Goal: Find specific page/section: Find specific page/section

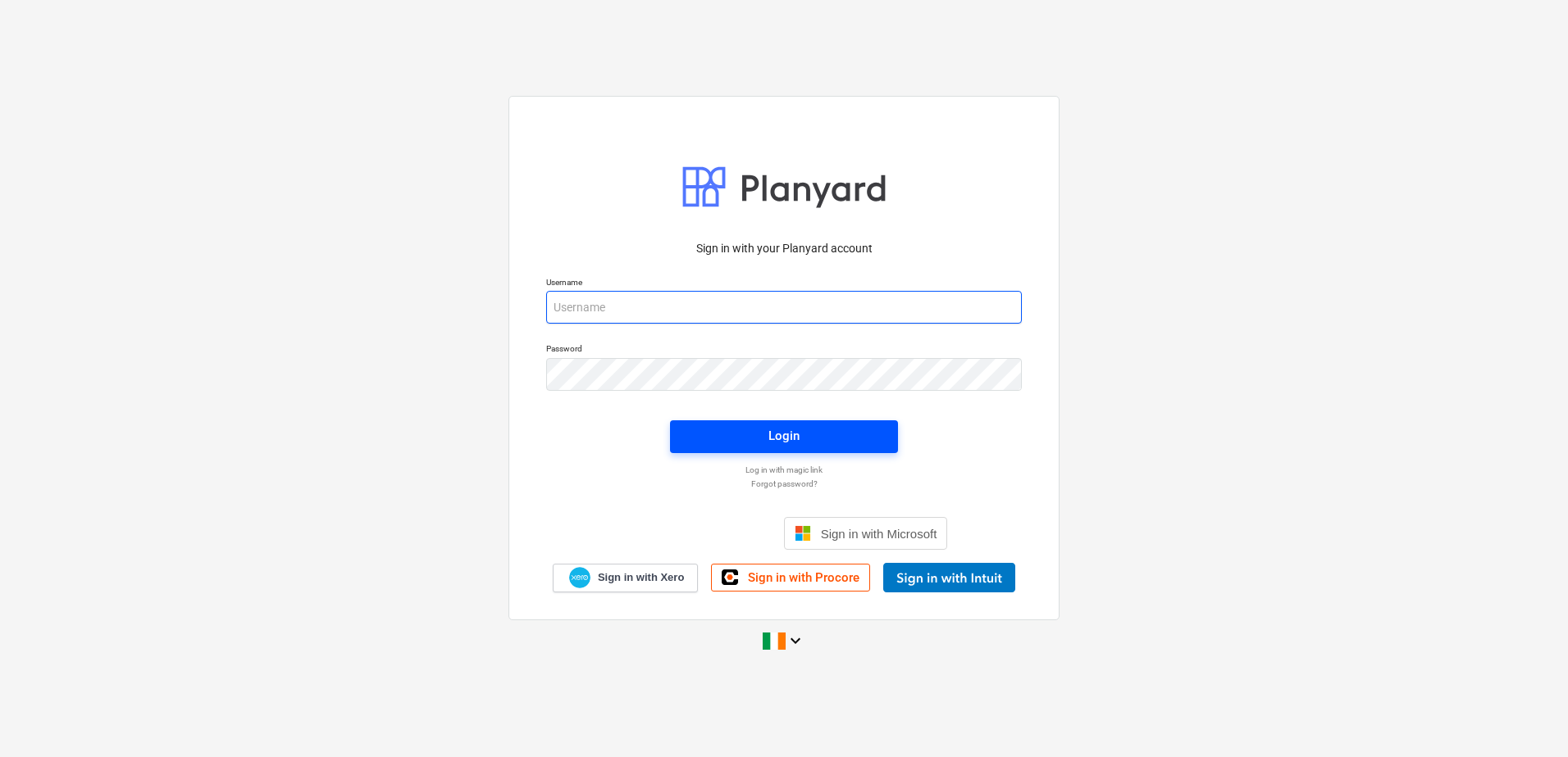
type input "[EMAIL_ADDRESS][DOMAIN_NAME]"
click at [776, 429] on div "Login" at bounding box center [784, 435] width 31 height 21
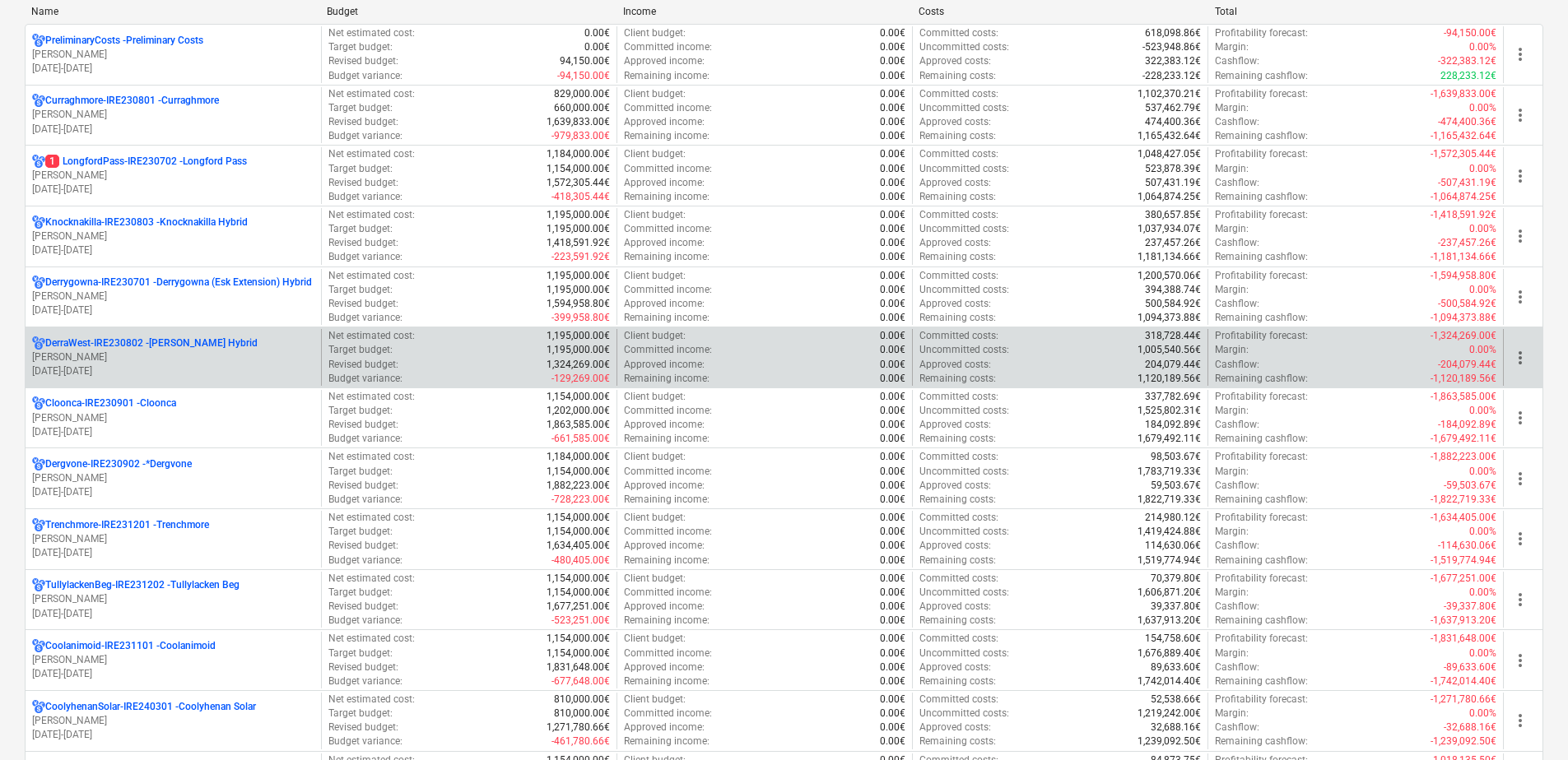
scroll to position [247, 0]
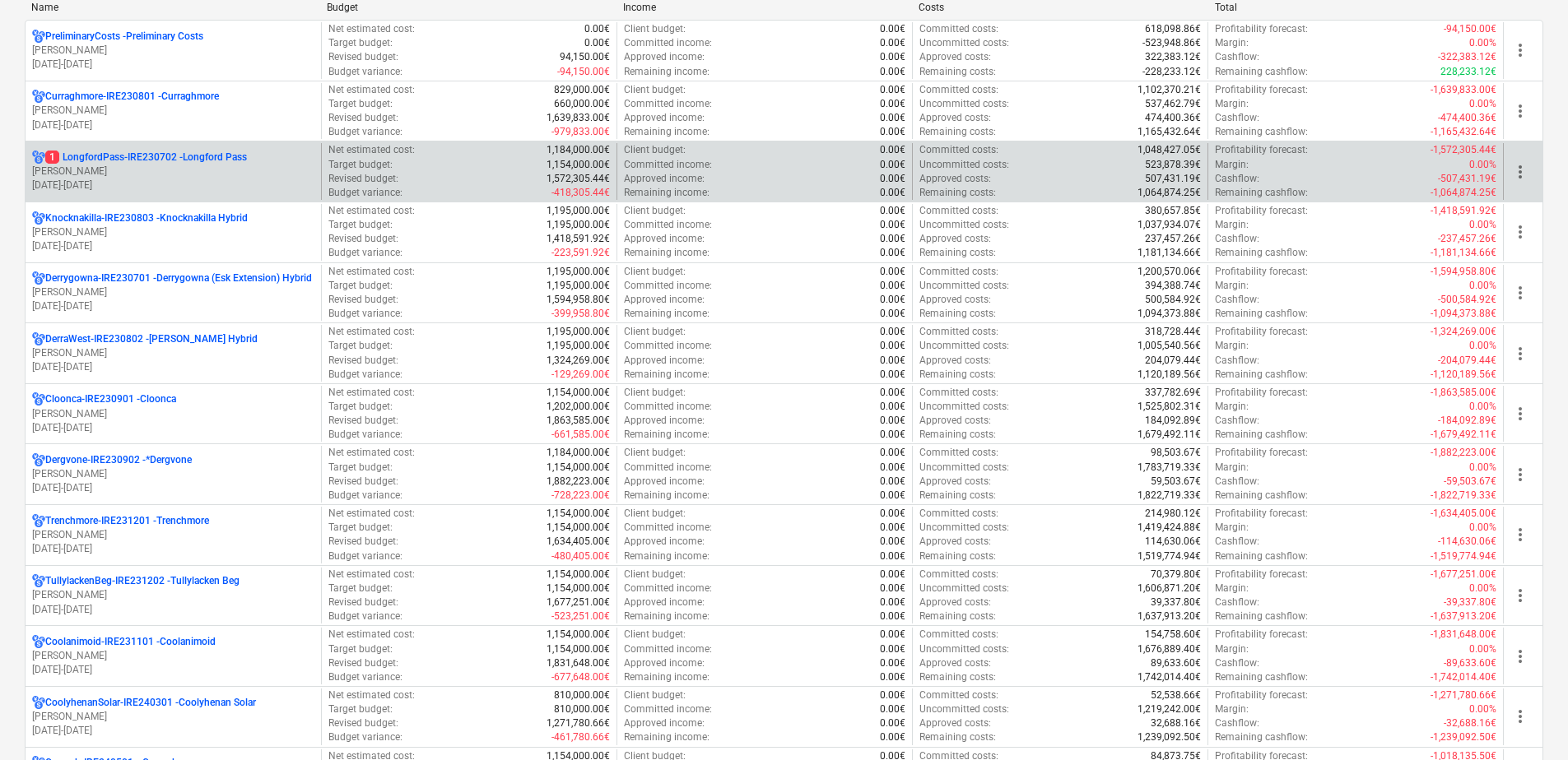
click at [150, 170] on p "[PERSON_NAME]" at bounding box center [173, 171] width 282 height 14
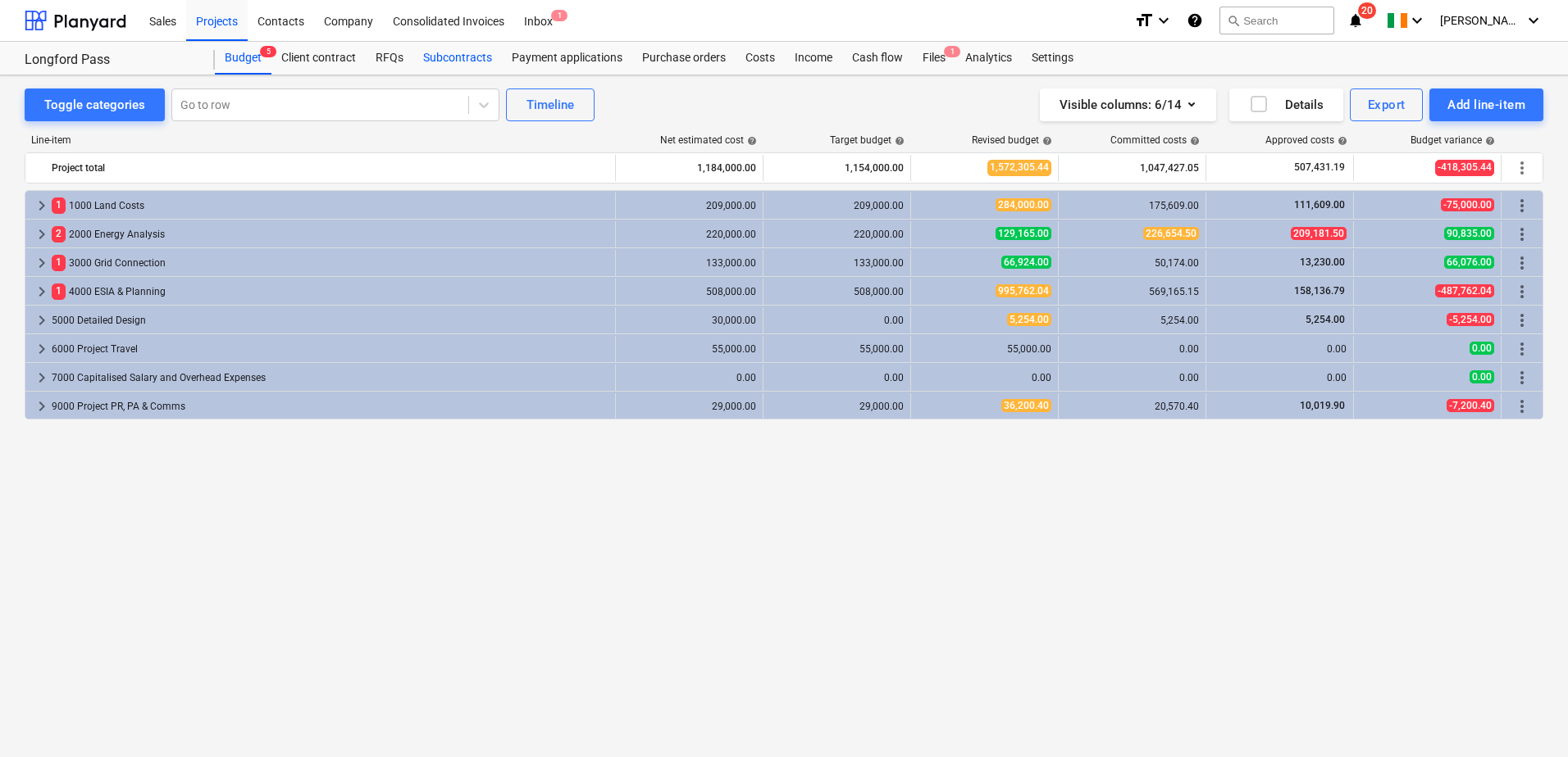
click at [466, 53] on div "Subcontracts" at bounding box center [457, 59] width 88 height 33
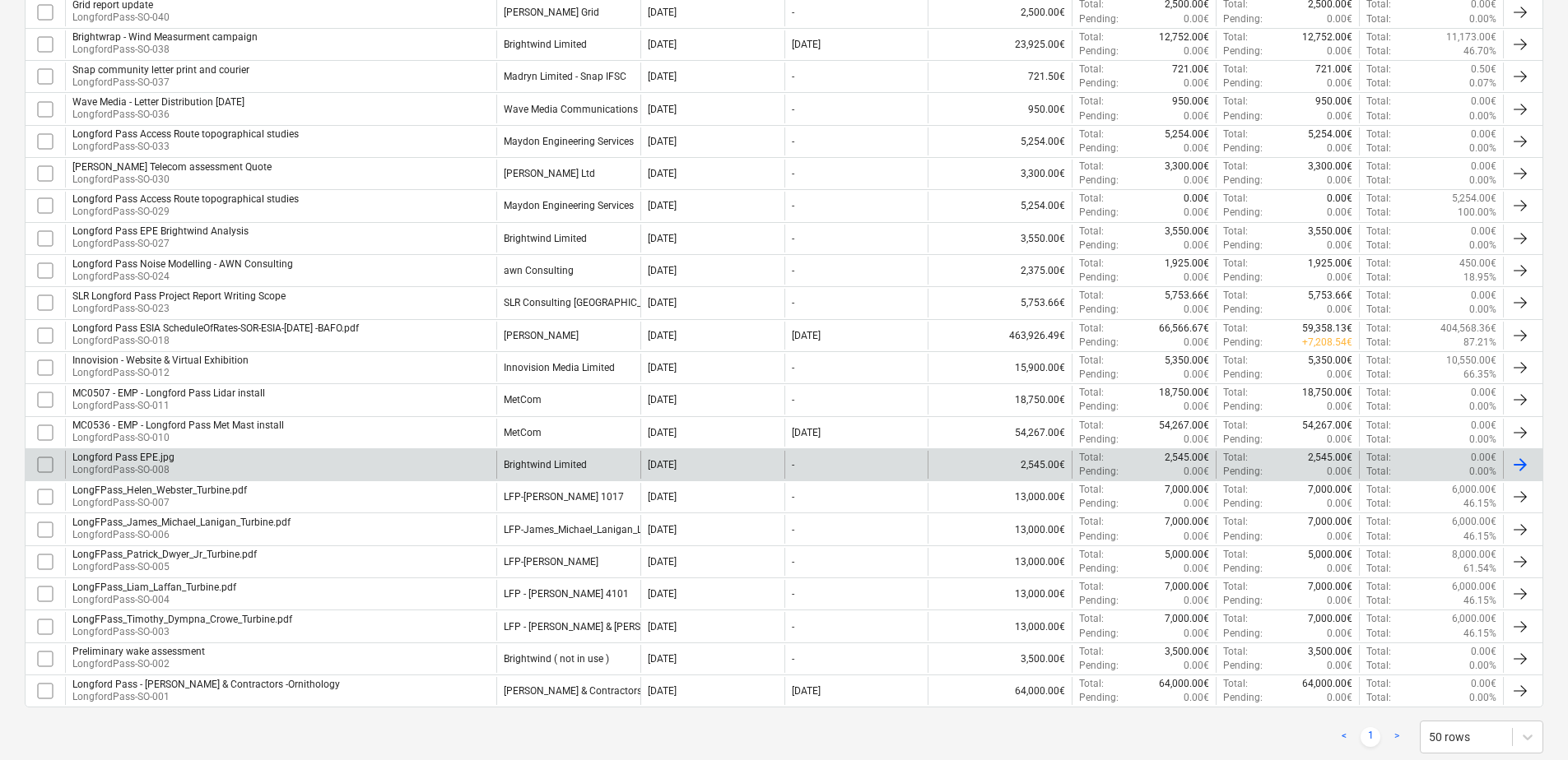
scroll to position [658, 0]
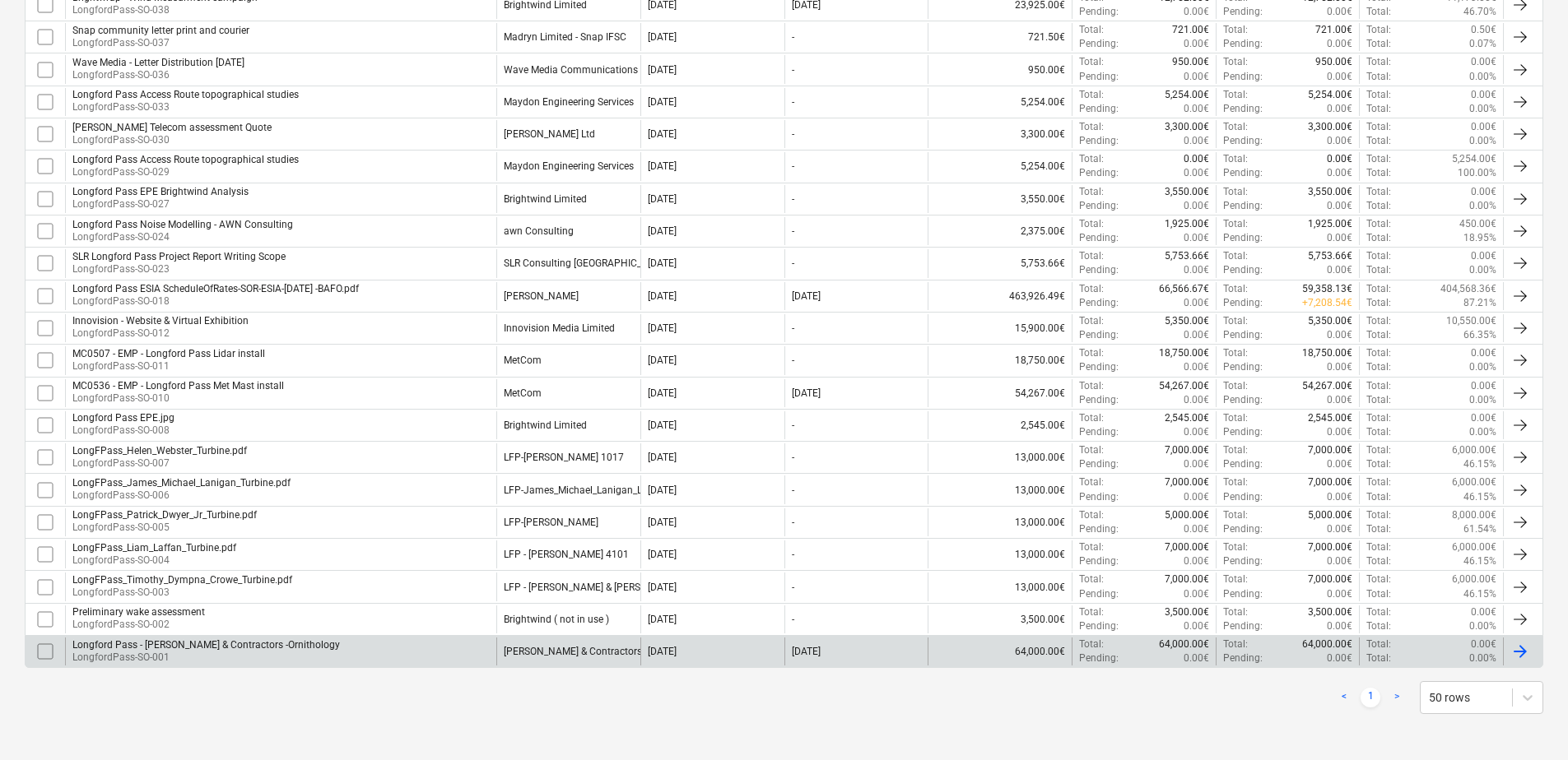
click at [351, 650] on div "Longford Pass - [PERSON_NAME] & Contractors -Ornithology LongfordPass-SO-001" at bounding box center [281, 651] width 431 height 28
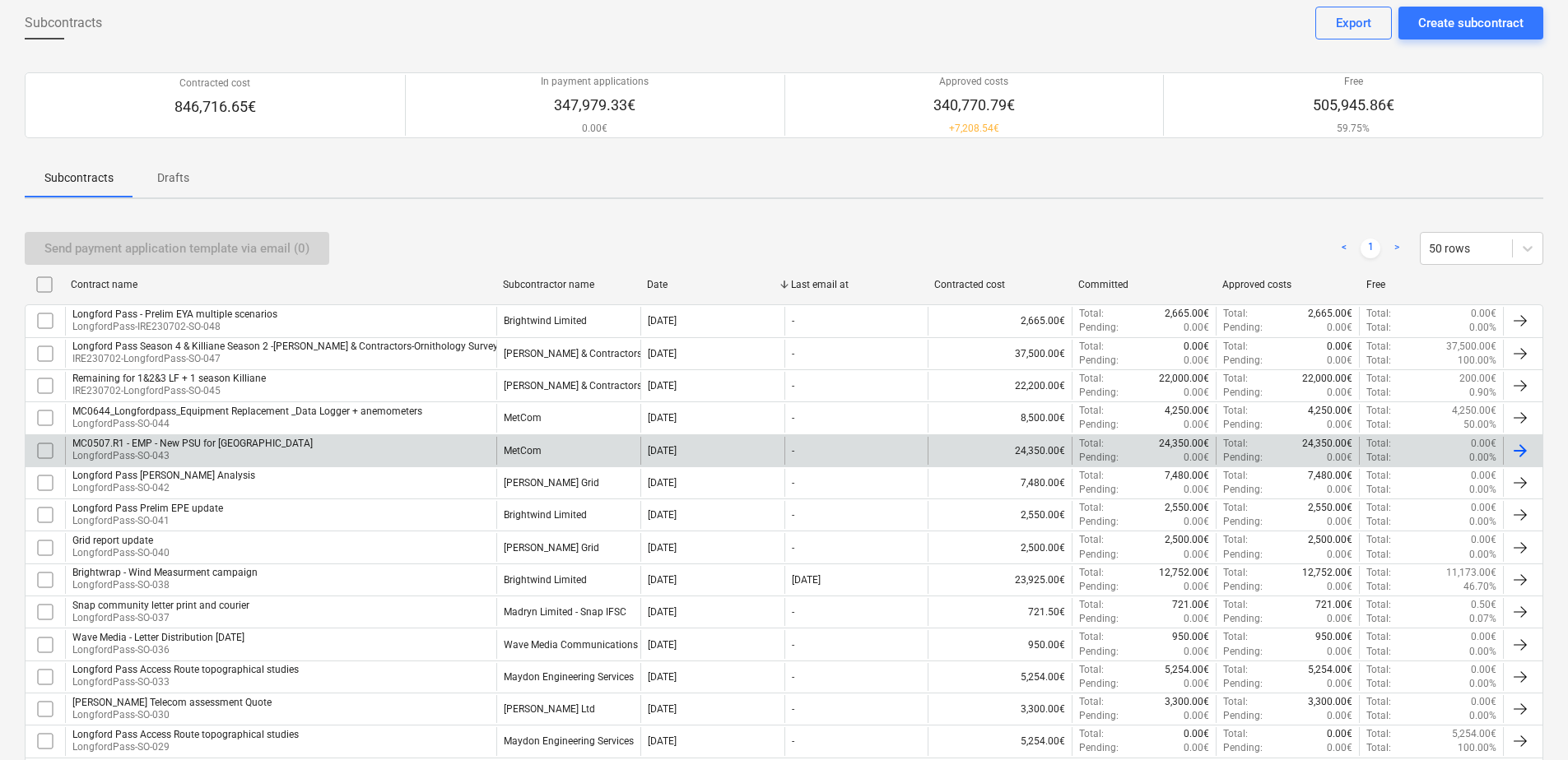
scroll to position [165, 0]
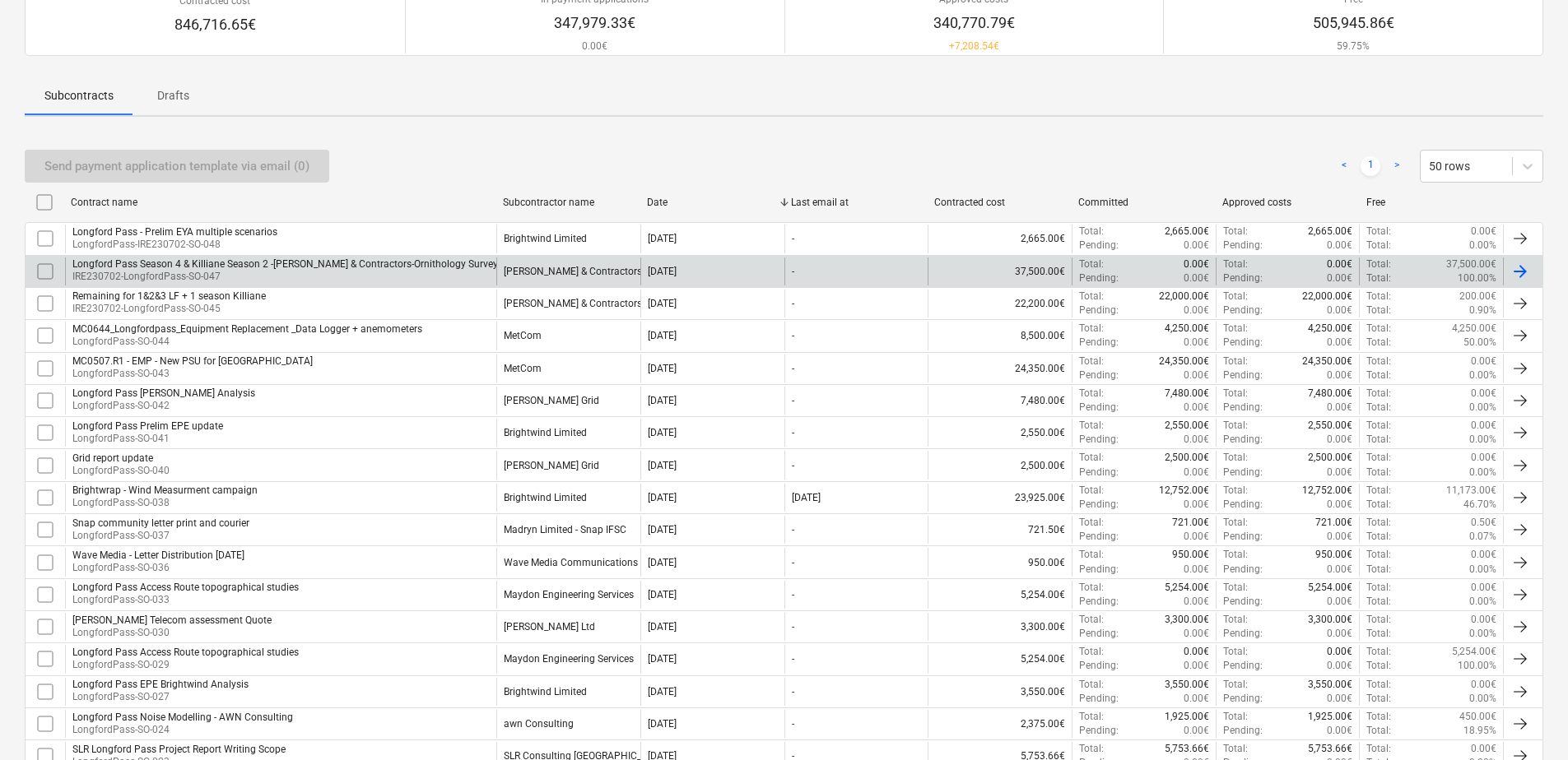
click at [1028, 276] on div "37,500.00€" at bounding box center [999, 272] width 144 height 28
